Goal: Find specific page/section: Find specific page/section

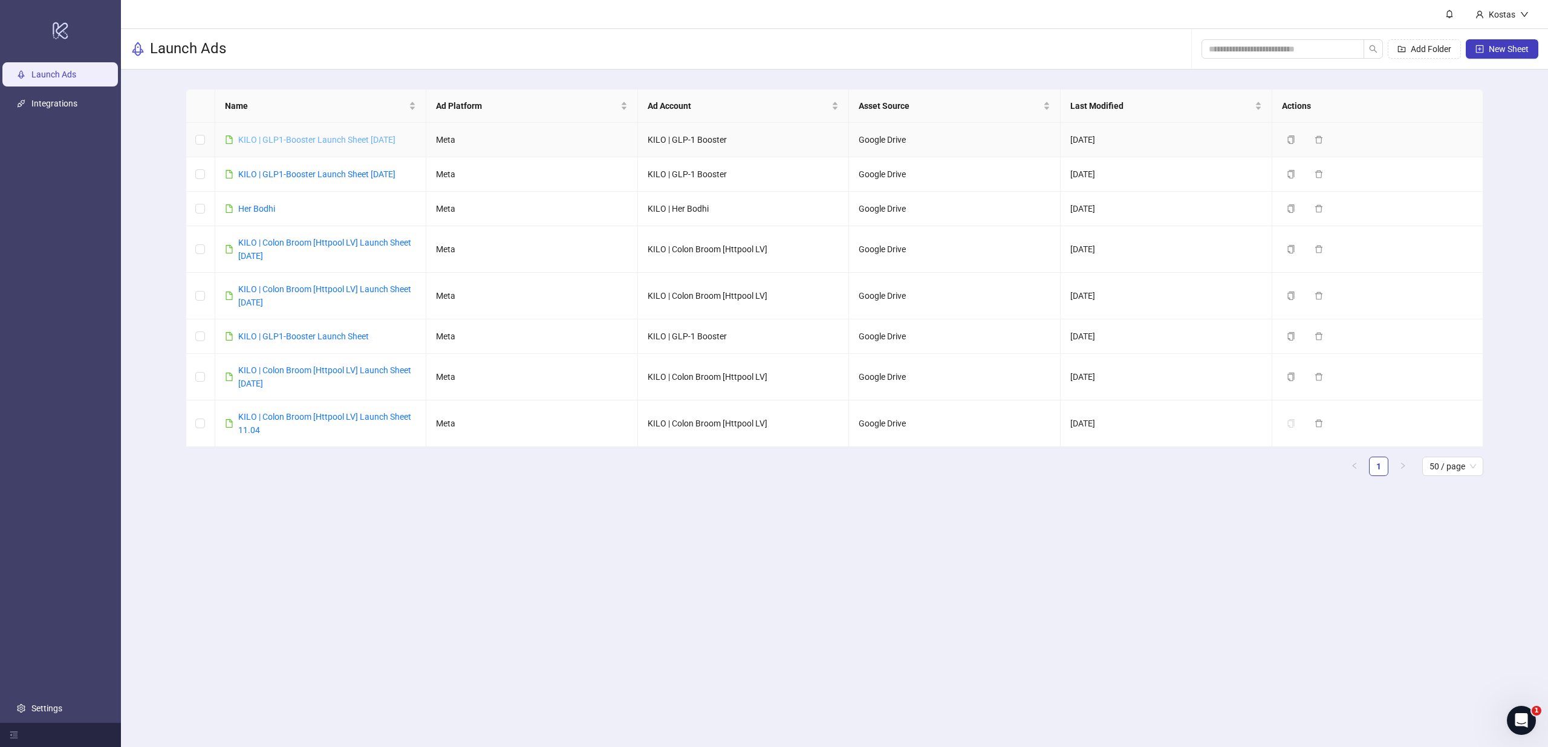
click at [296, 141] on link "KILO | GLP1-Booster Launch Sheet [DATE]" at bounding box center [316, 140] width 157 height 10
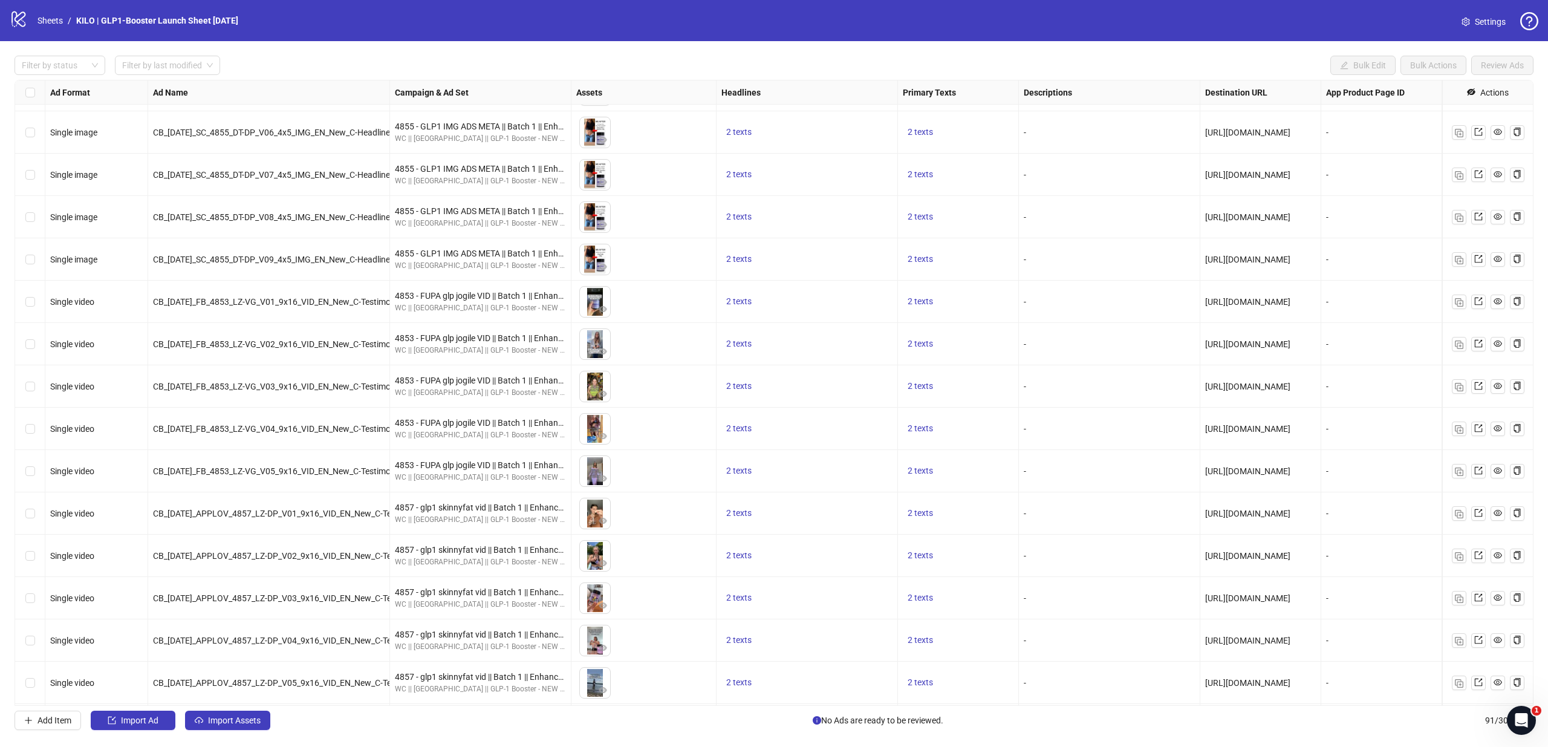
scroll to position [791, 0]
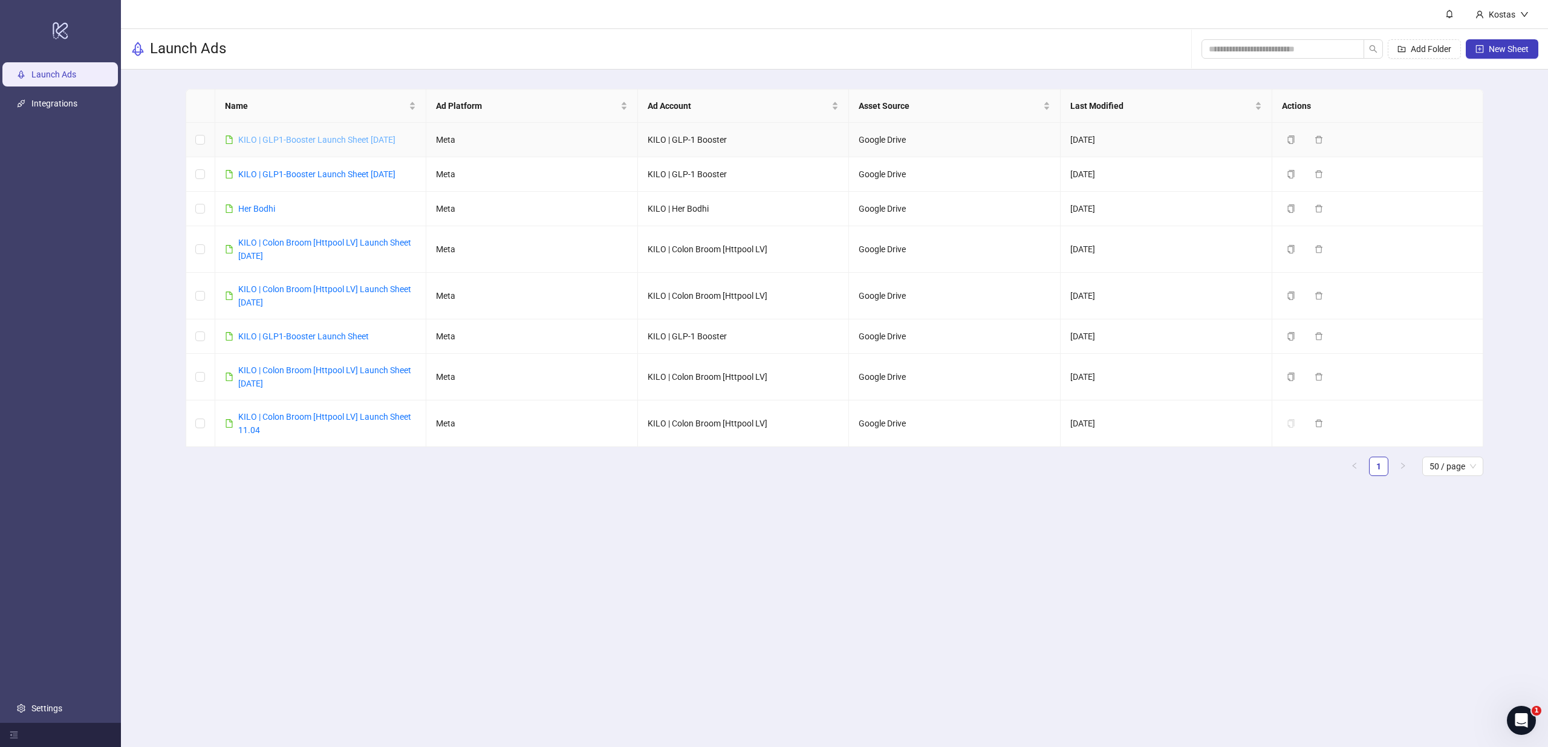
click at [324, 139] on link "KILO | GLP1-Booster Launch Sheet [DATE]" at bounding box center [316, 140] width 157 height 10
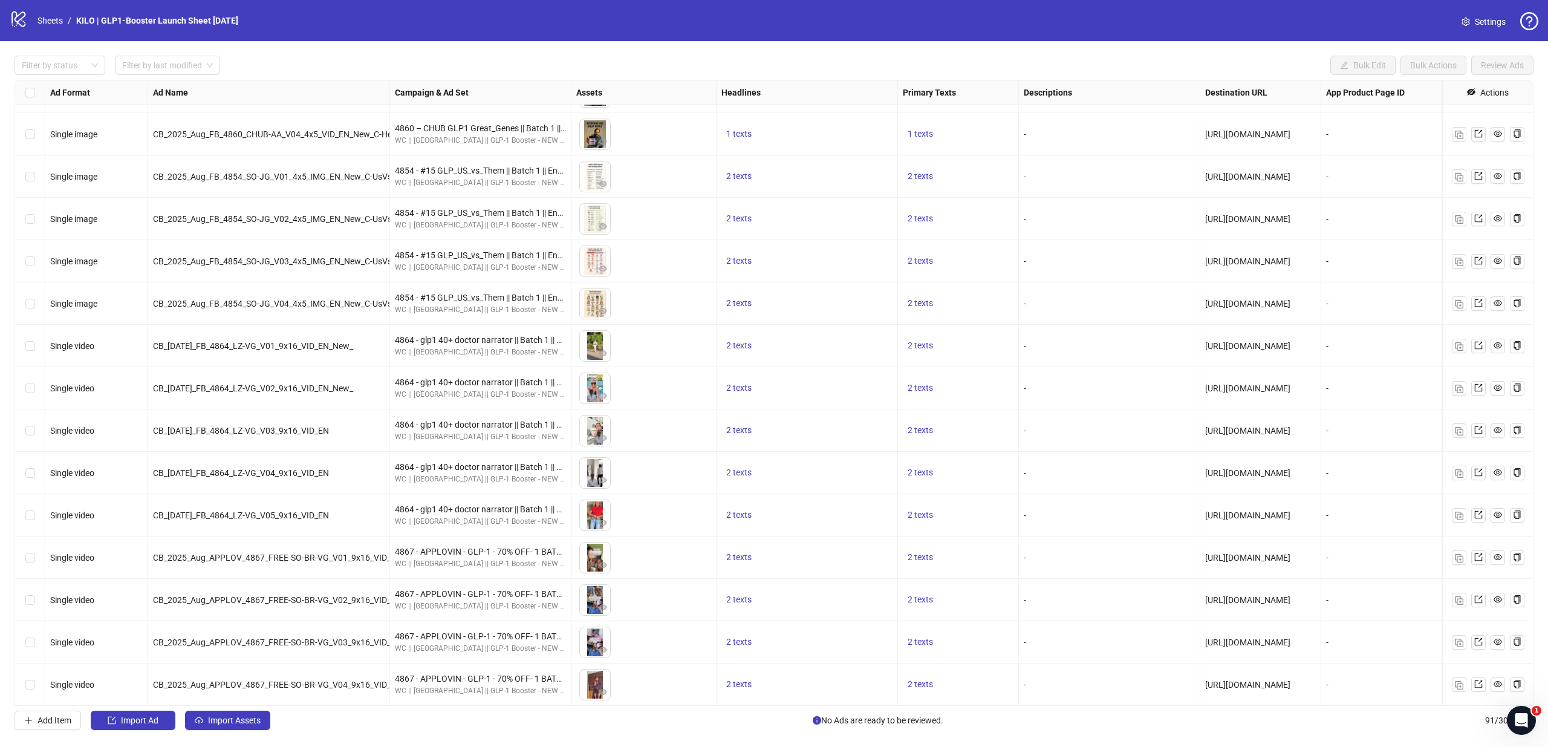
scroll to position [1942, 0]
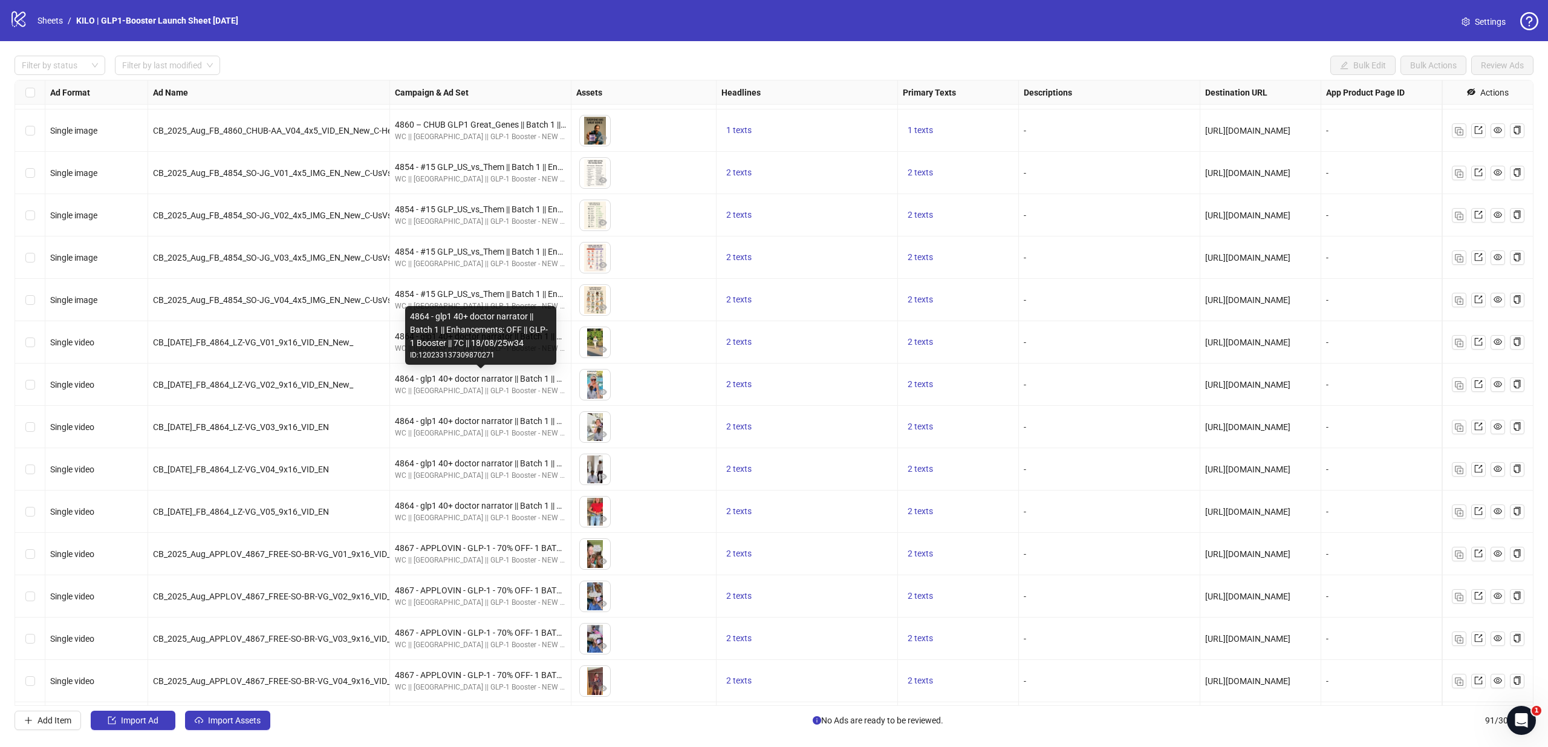
click at [402, 380] on div "4864 - glp1 40+ doctor narrator || Batch 1 || Enhancements: OFF || GLP-1 Booste…" at bounding box center [480, 378] width 171 height 13
copy div "4864"
